Goal: Task Accomplishment & Management: Manage account settings

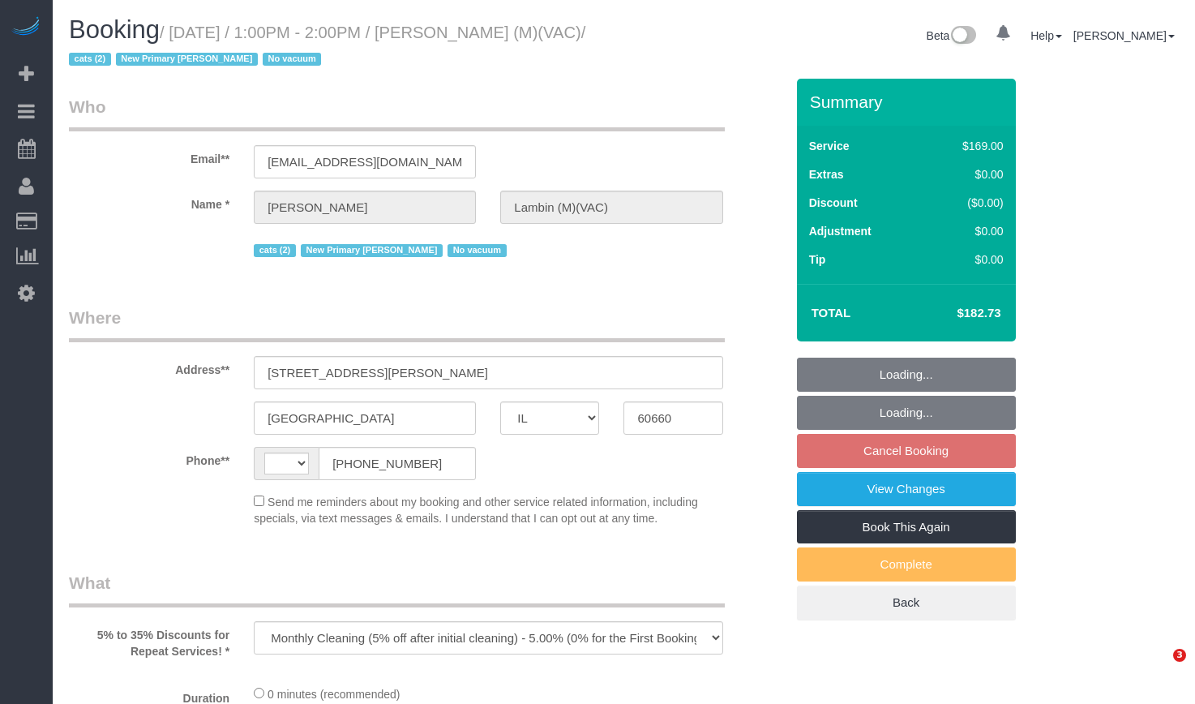
select select "IL"
select select "2"
select select "number:69"
select select "number:139"
select select "number:98"
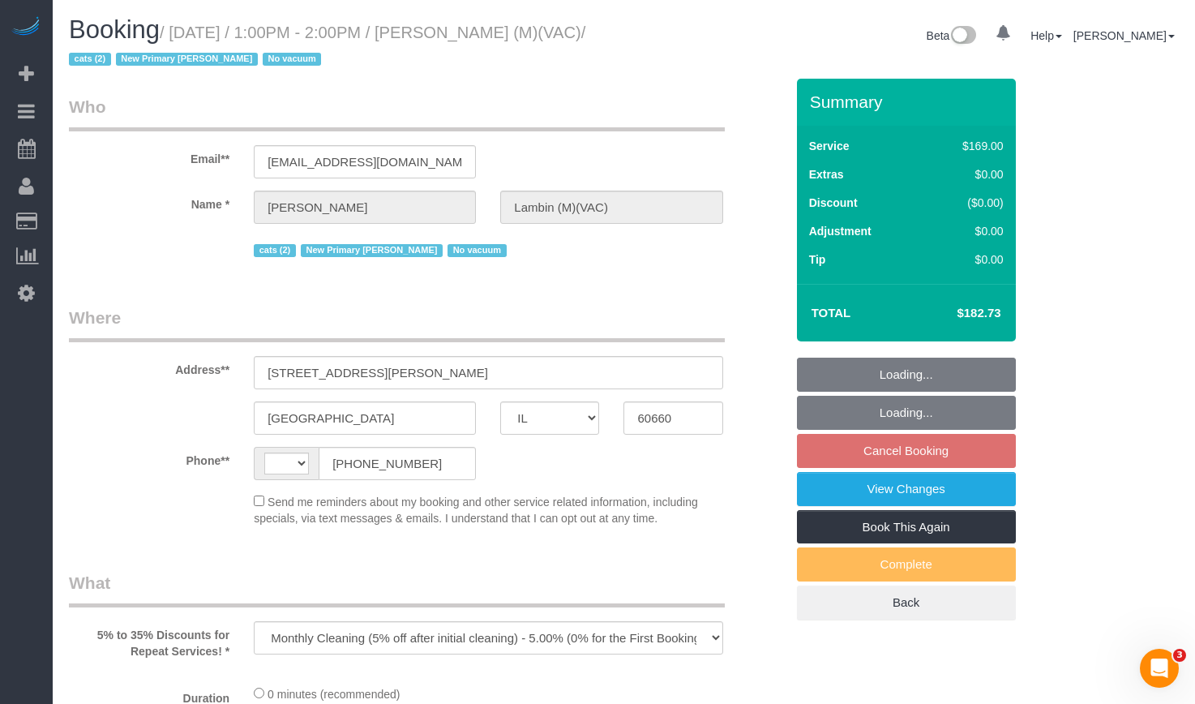
select select "number:141"
select select "number:143"
select select "string:[GEOGRAPHIC_DATA]"
select select "string:fspay-8e60a9af-758e-4a96-9de8-703331735adb"
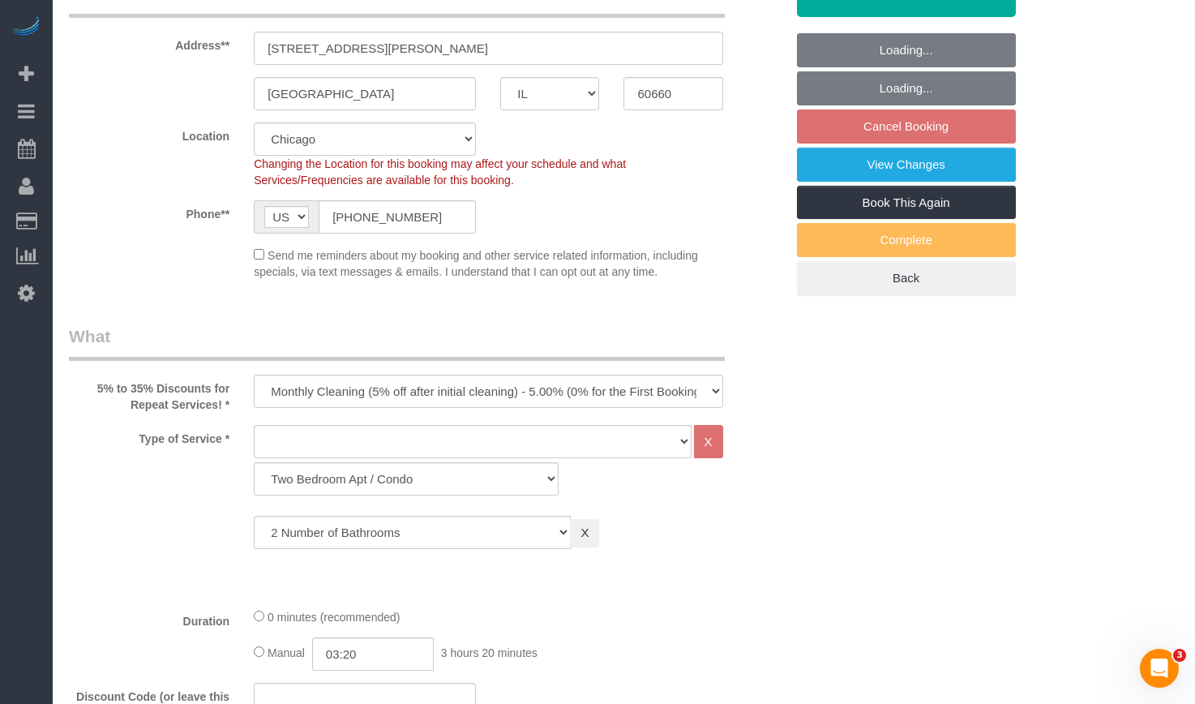
select select "object:1243"
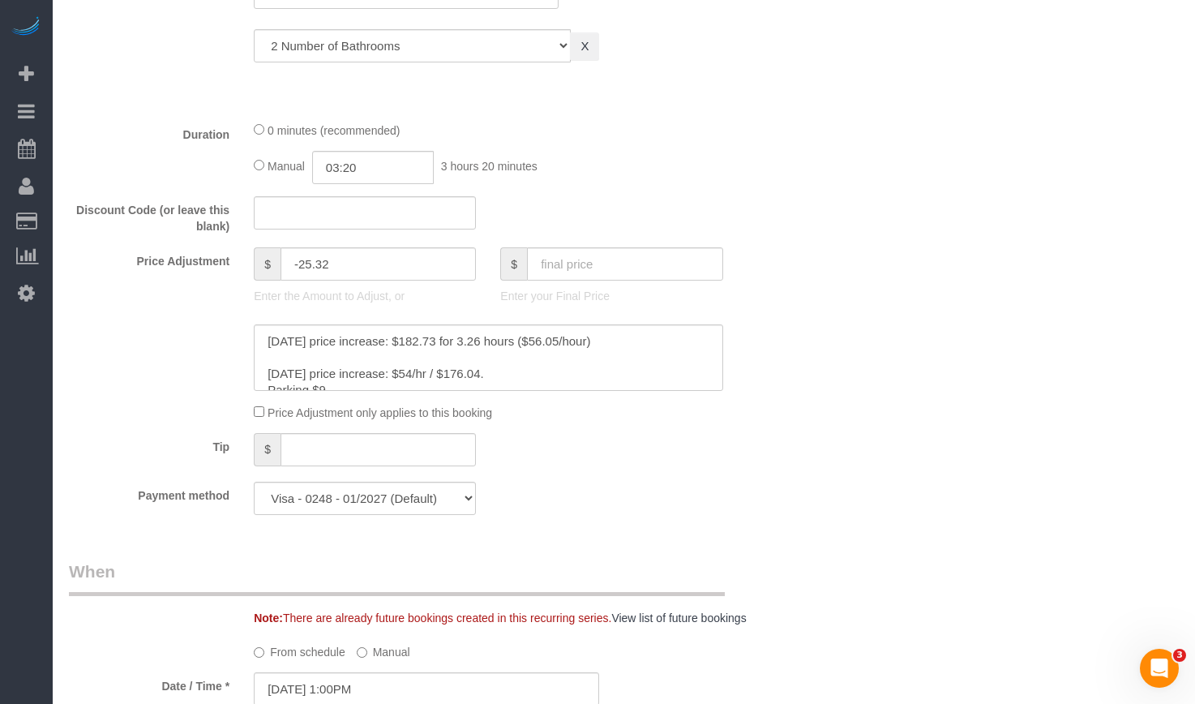
scroll to position [65, 0]
select select "2"
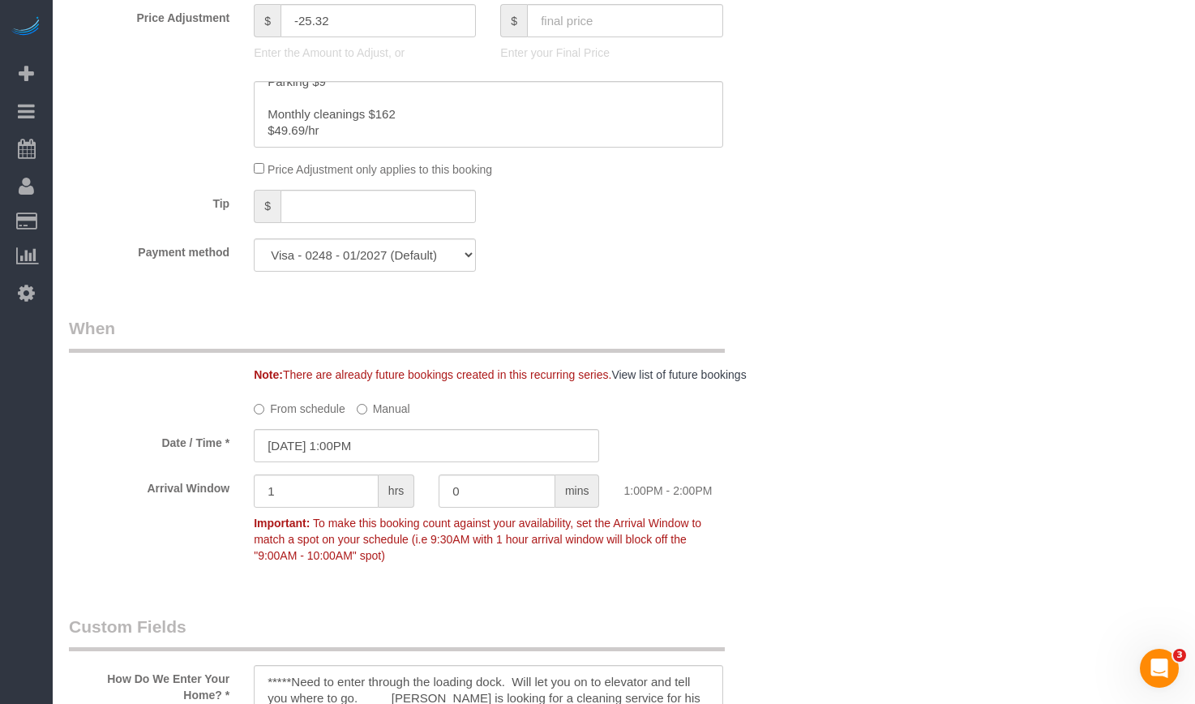
scroll to position [1297, 0]
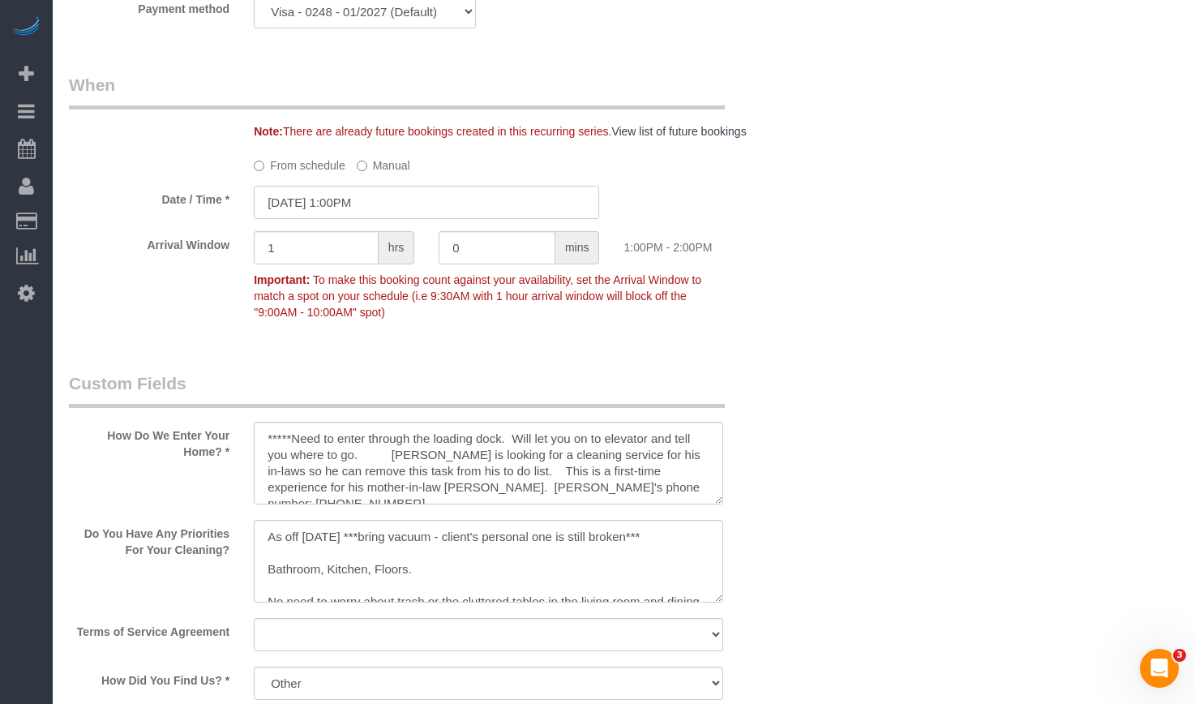
click at [350, 210] on input "[DATE] 1:00PM" at bounding box center [426, 202] width 345 height 33
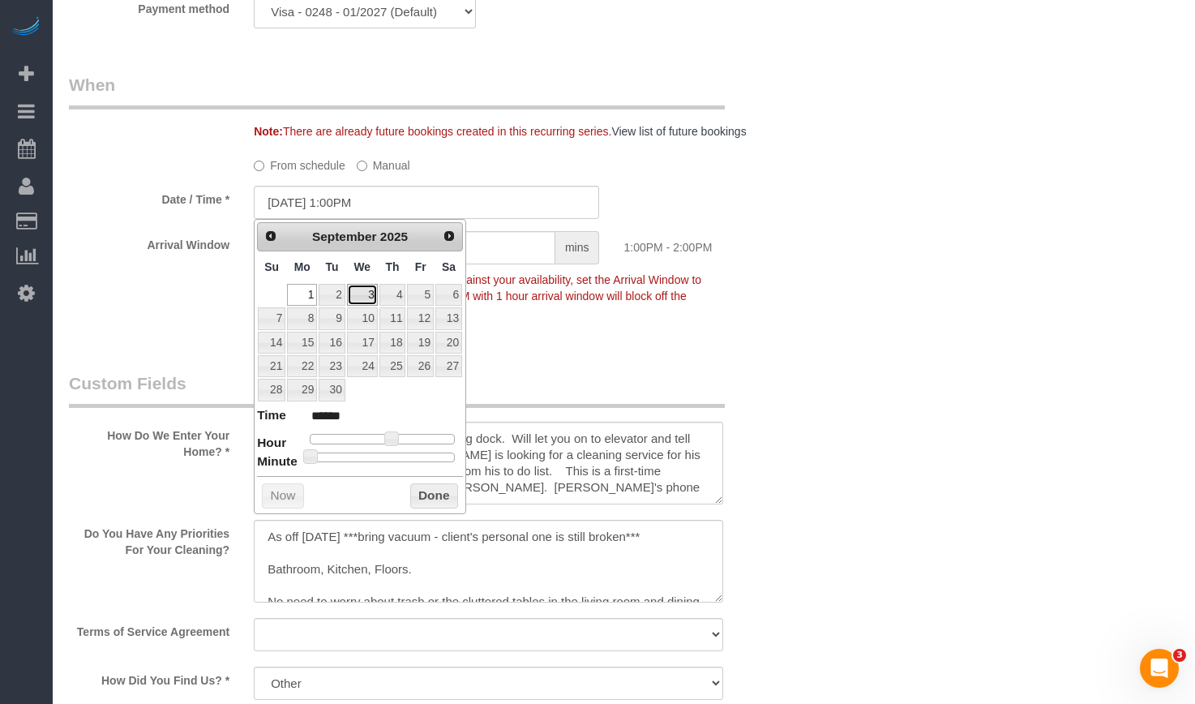
click at [365, 294] on link "3" at bounding box center [362, 295] width 31 height 22
click at [440, 504] on button "Done" at bounding box center [434, 496] width 48 height 26
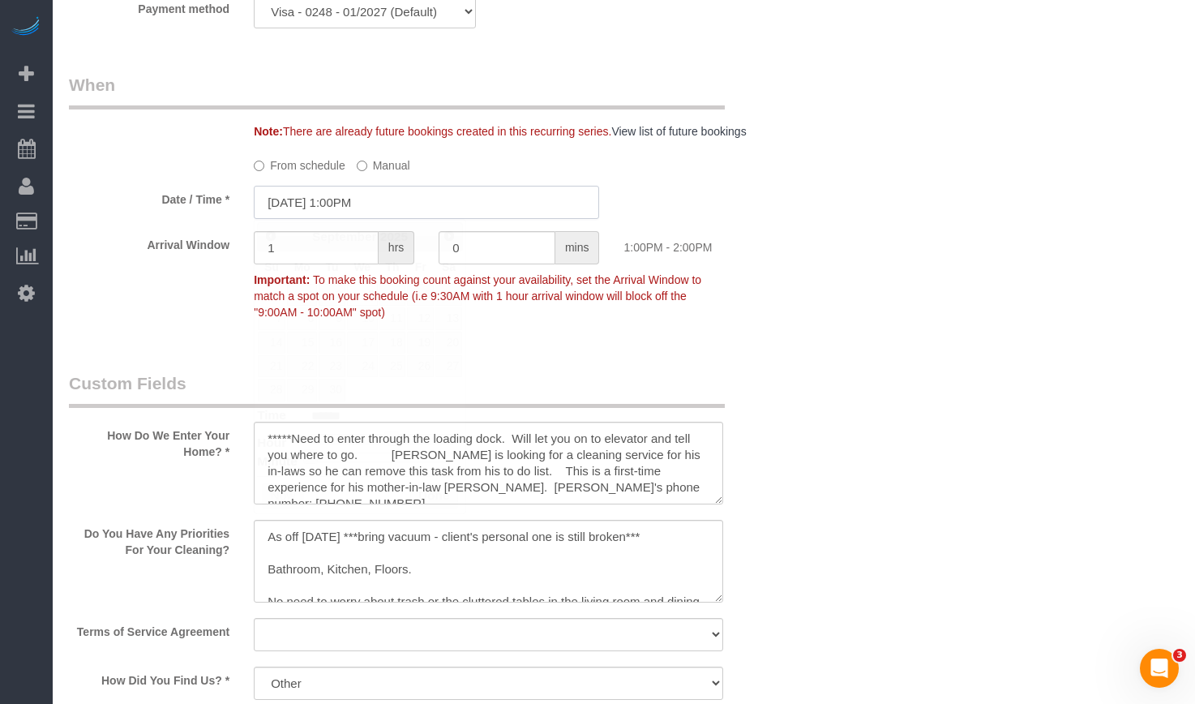
click at [347, 200] on input "[DATE] 1:00PM" at bounding box center [426, 202] width 345 height 33
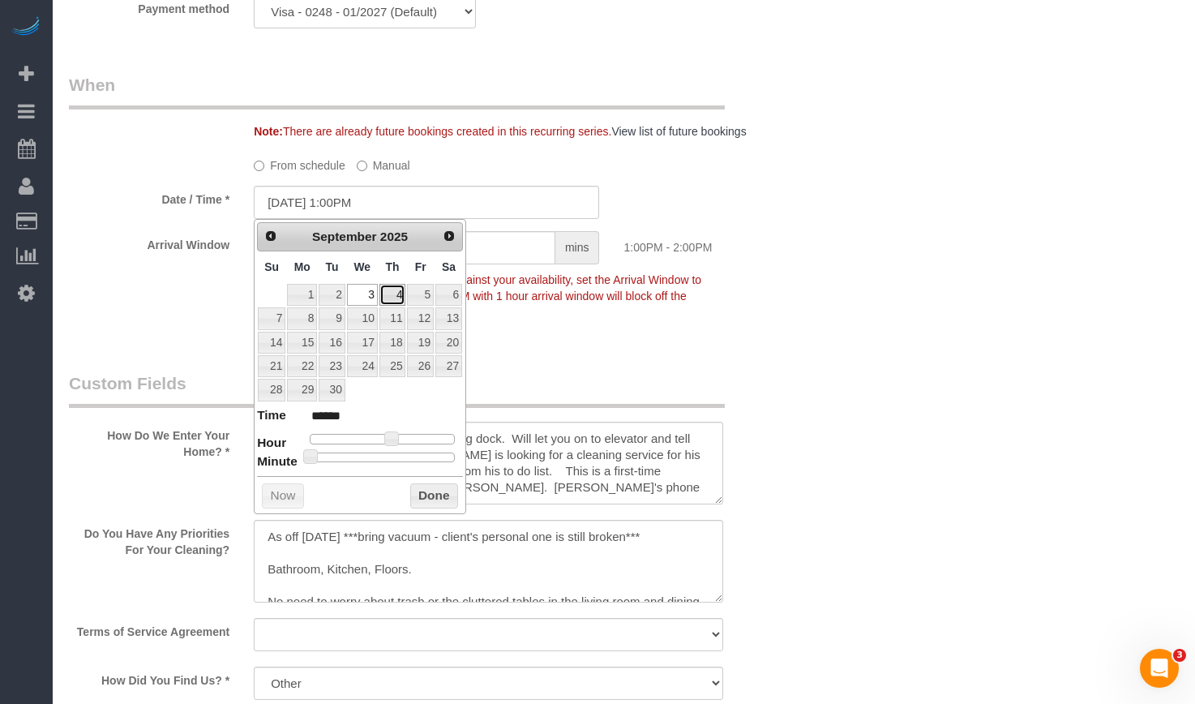
click at [399, 289] on link "4" at bounding box center [392, 295] width 27 height 22
type input "[DATE] 1:00PM"
click at [441, 504] on button "Done" at bounding box center [434, 496] width 48 height 26
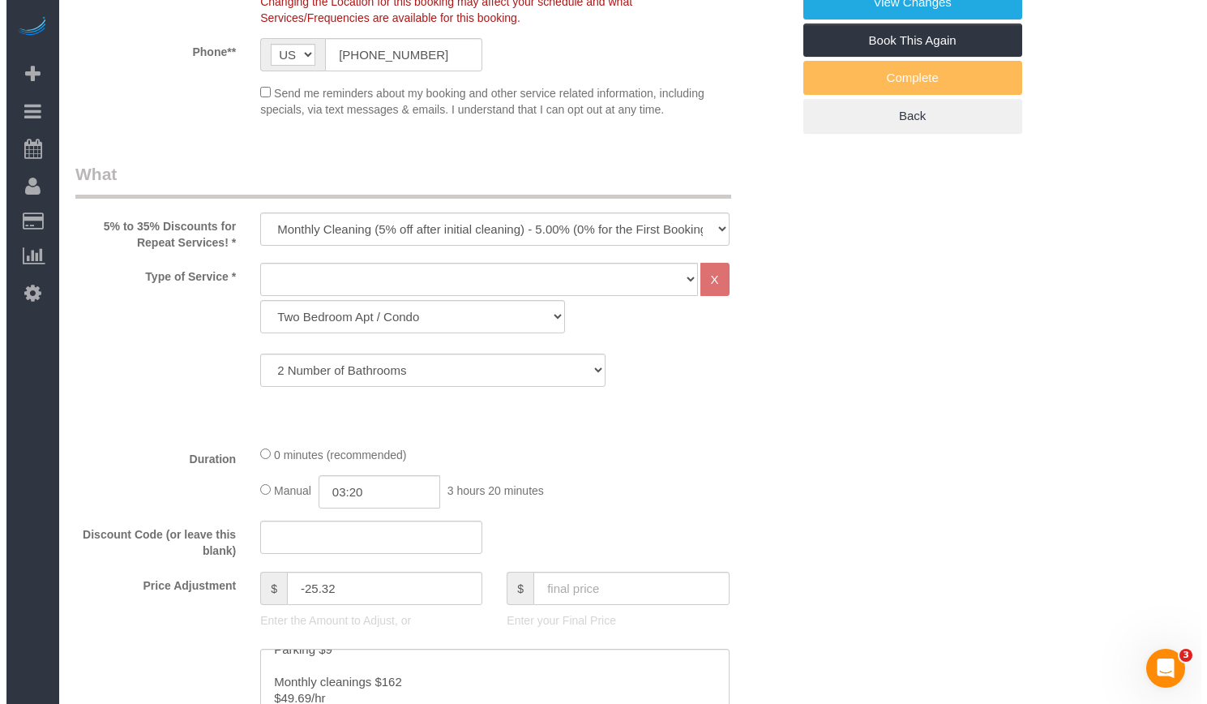
scroll to position [0, 0]
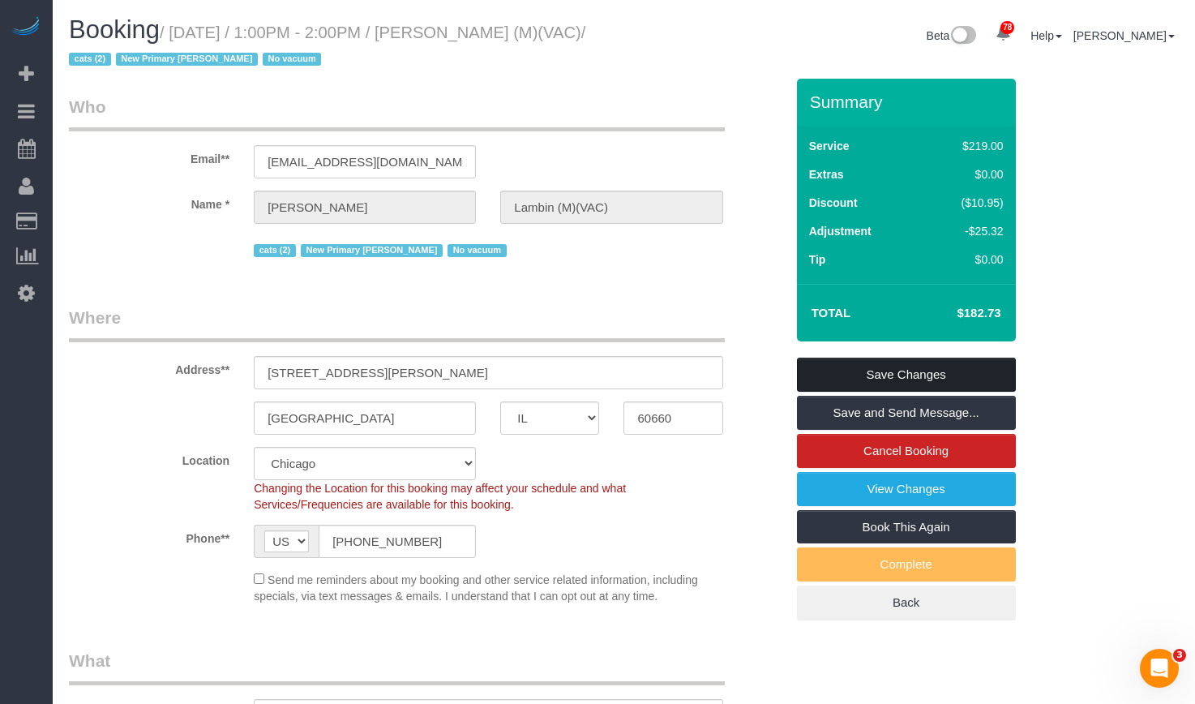
click at [914, 374] on link "Save Changes" at bounding box center [906, 375] width 219 height 34
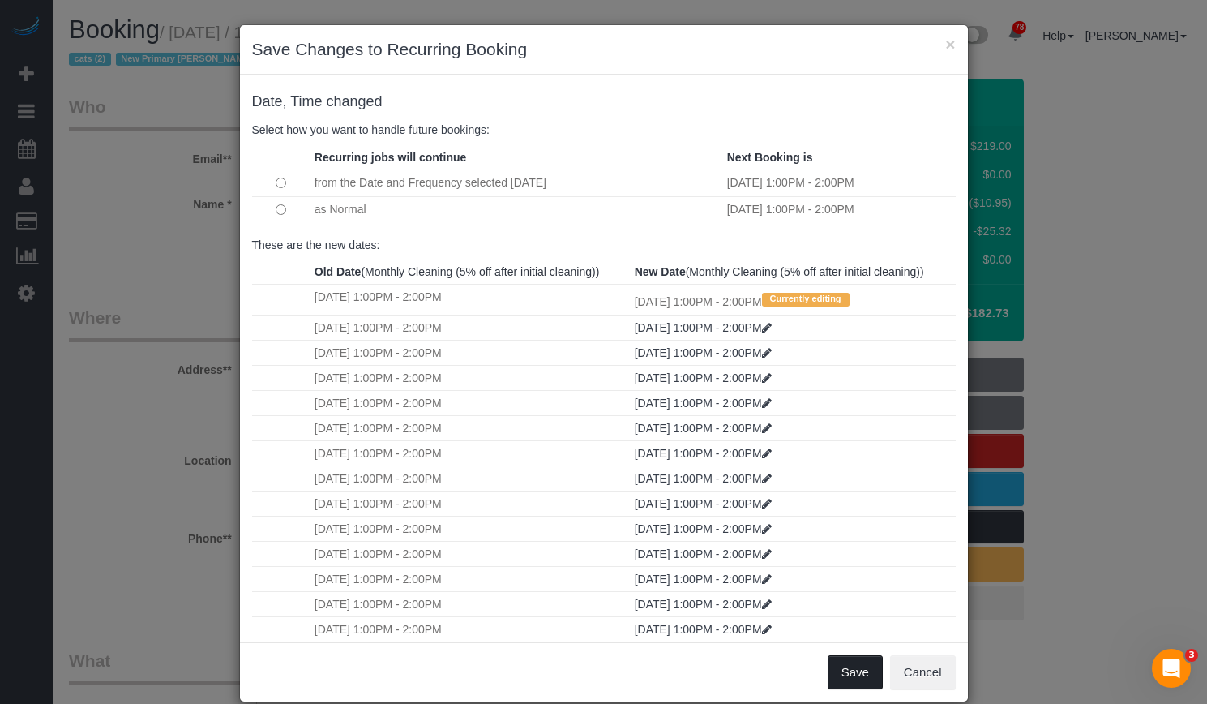
click at [844, 673] on button "Save" at bounding box center [855, 672] width 55 height 34
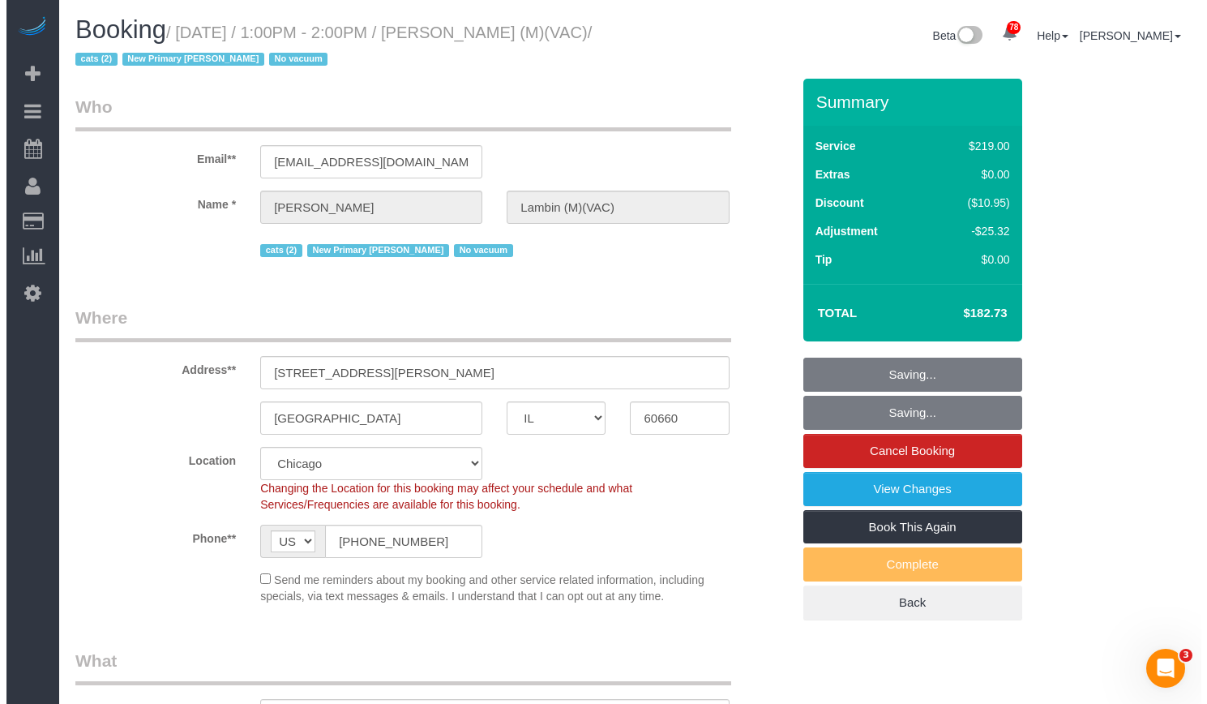
scroll to position [129, 0]
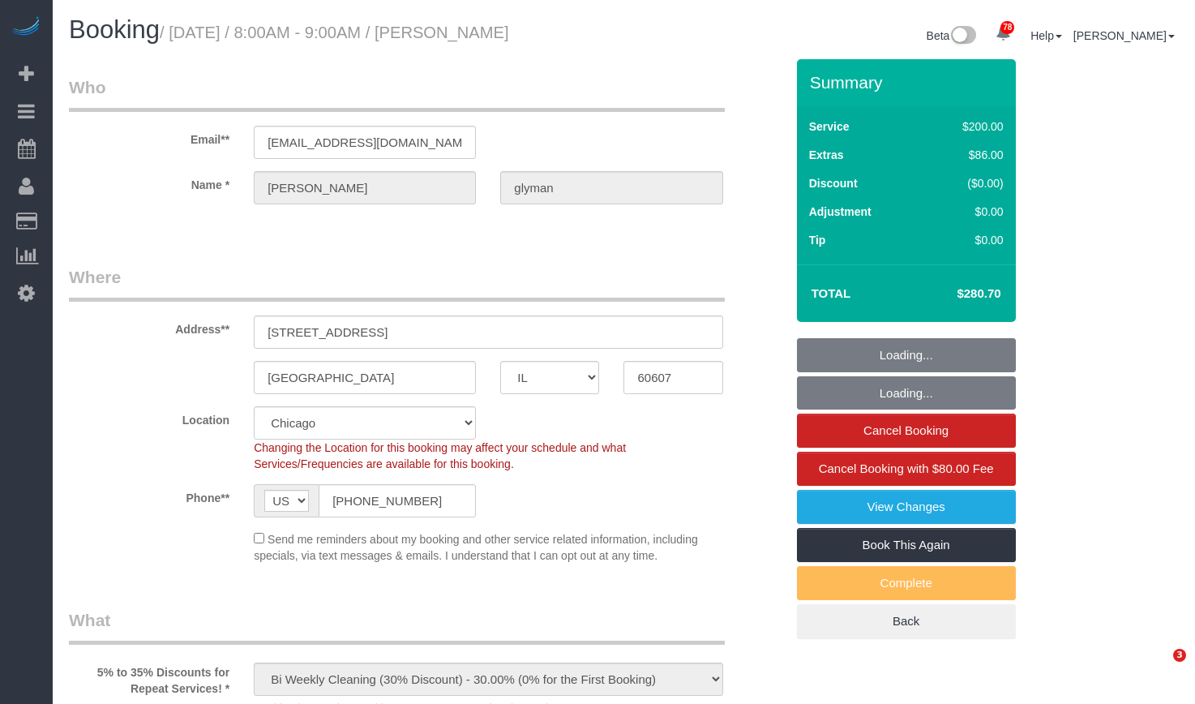
select select "IL"
select select "number:1"
select select "number:69"
select select "number:139"
select select "number:106"
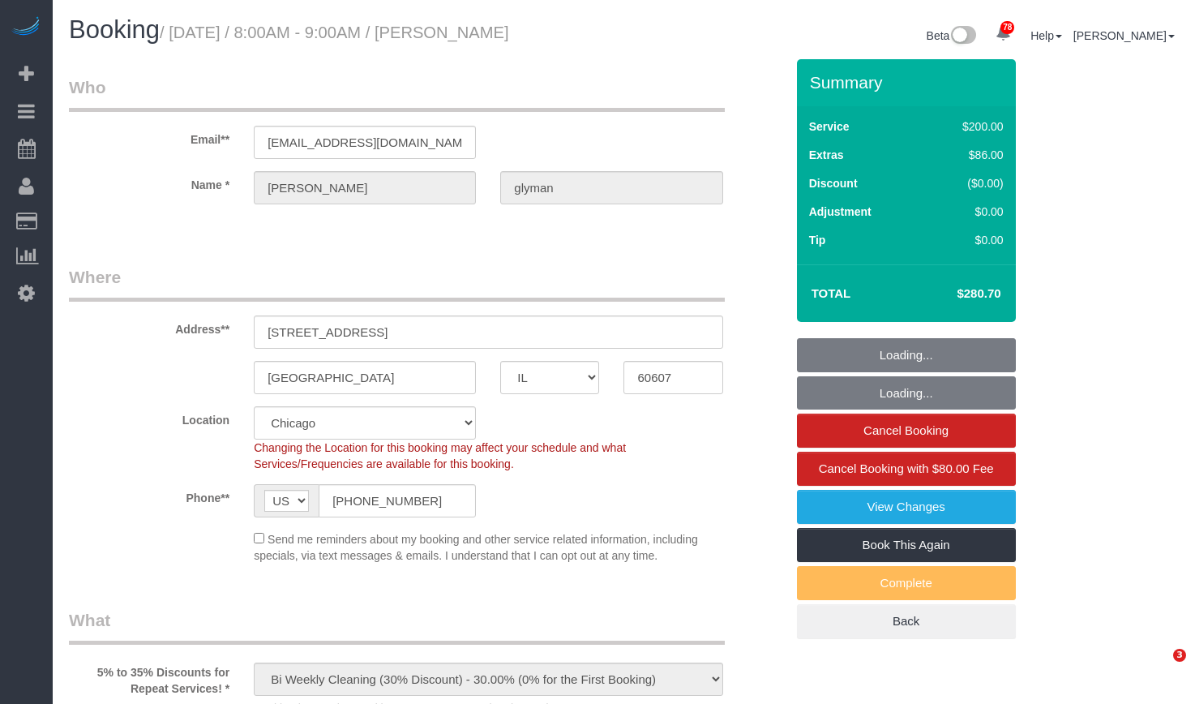
select select "512"
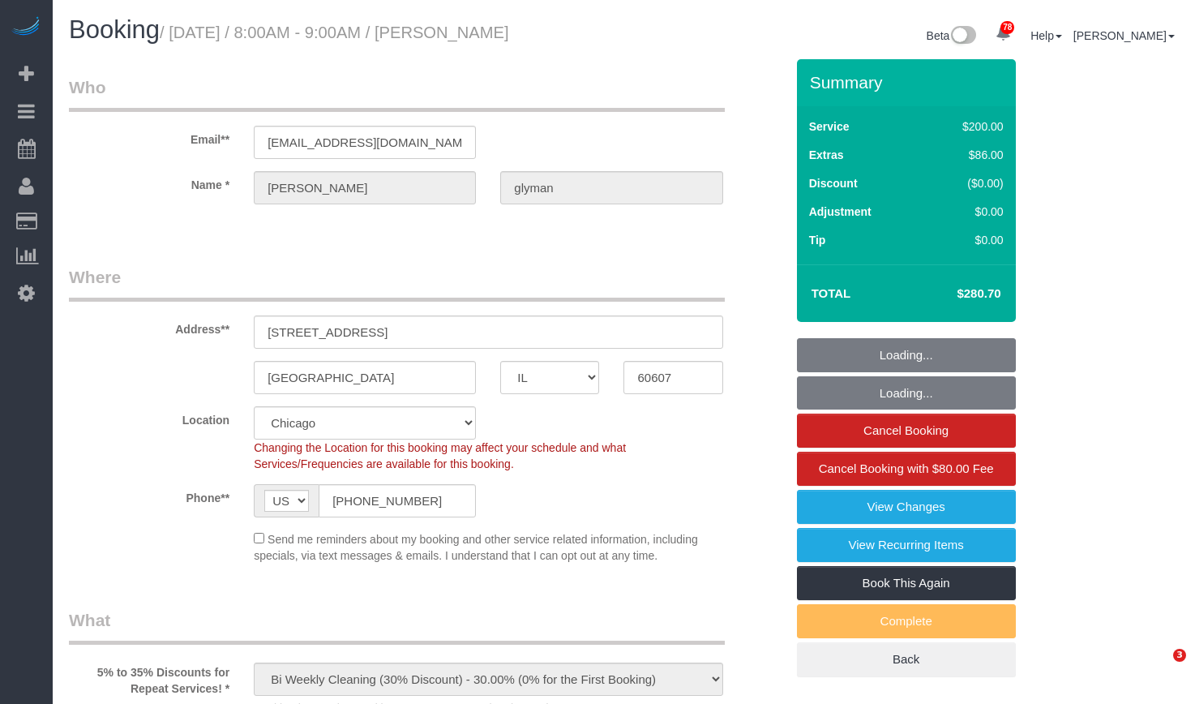
select select "spot1"
select select "object:1282"
select select "2"
select select "7"
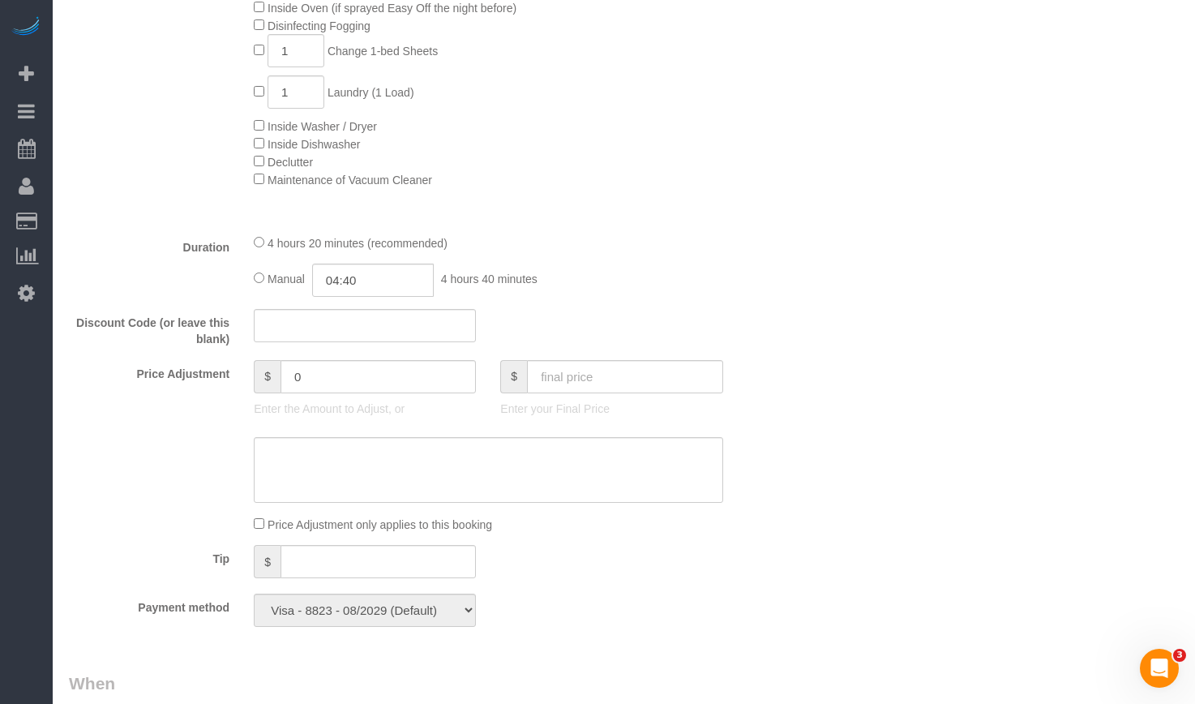
scroll to position [1297, 0]
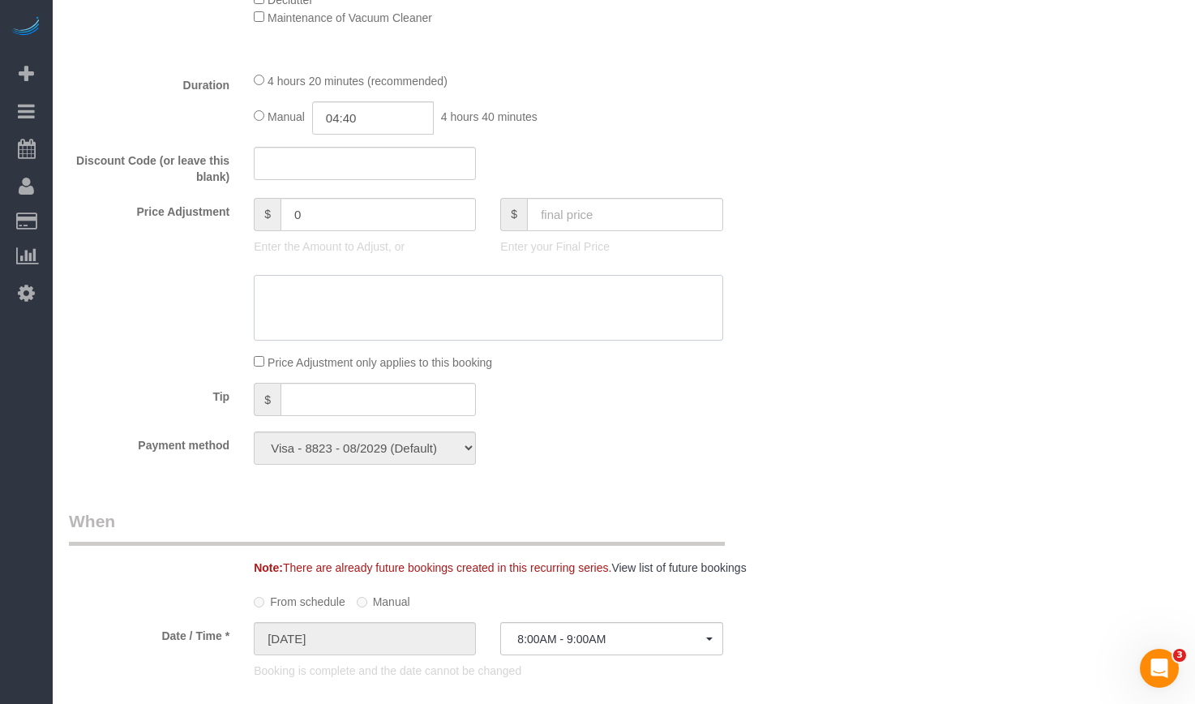
click at [621, 281] on textarea at bounding box center [488, 308] width 469 height 66
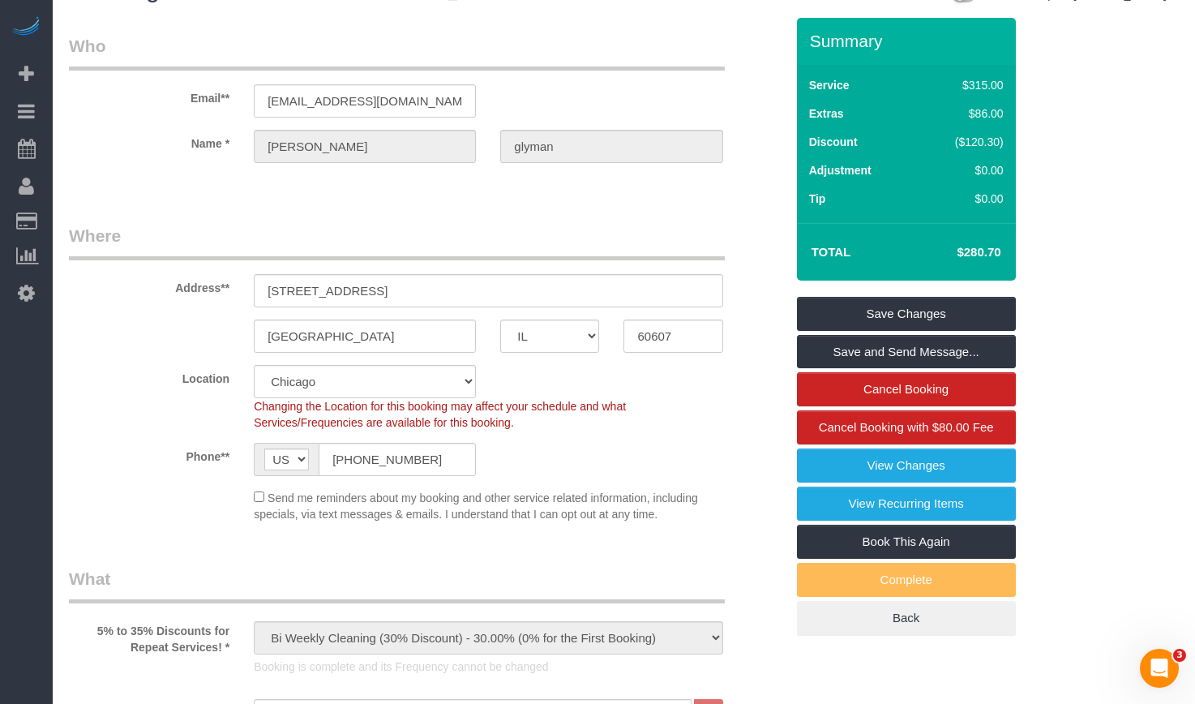
scroll to position [0, 0]
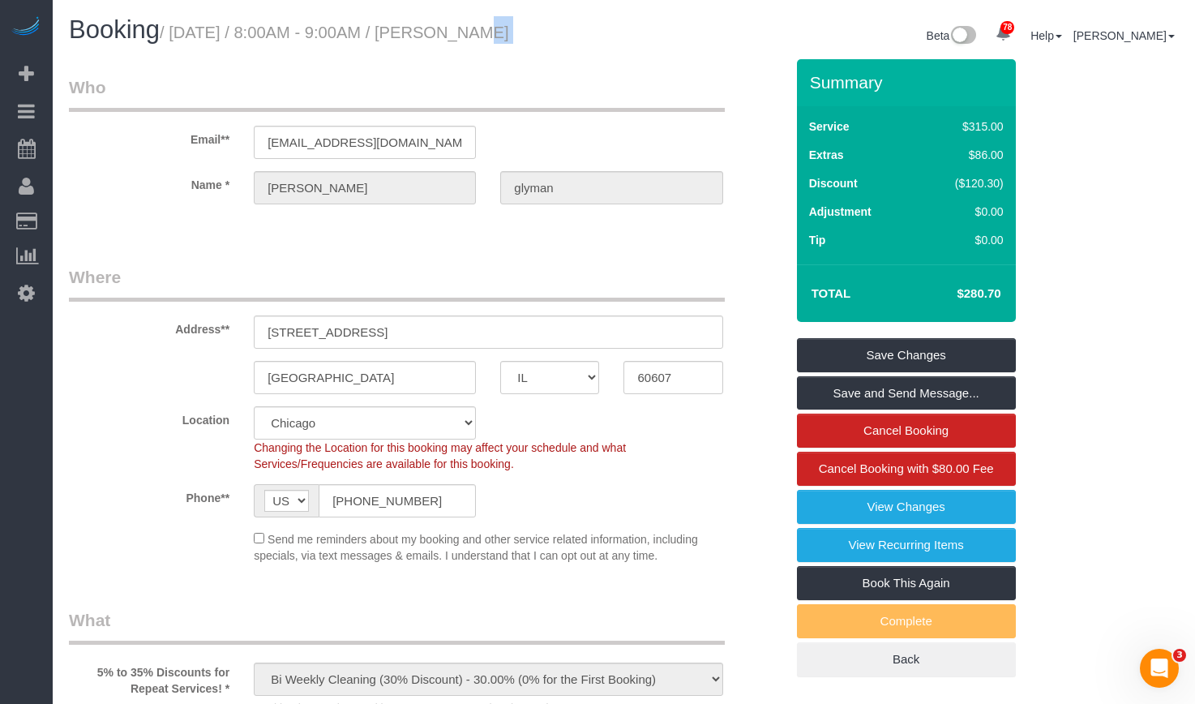
drag, startPoint x: 486, startPoint y: 32, endPoint x: 438, endPoint y: 45, distance: 50.1
click at [438, 45] on div "Booking / August 14, 2025 / 8:00AM - 9:00AM / alexandra glyman Beta 78 Your Not…" at bounding box center [624, 37] width 1134 height 43
copy div "/ alexandra glyman"
